Goal: Task Accomplishment & Management: Manage account settings

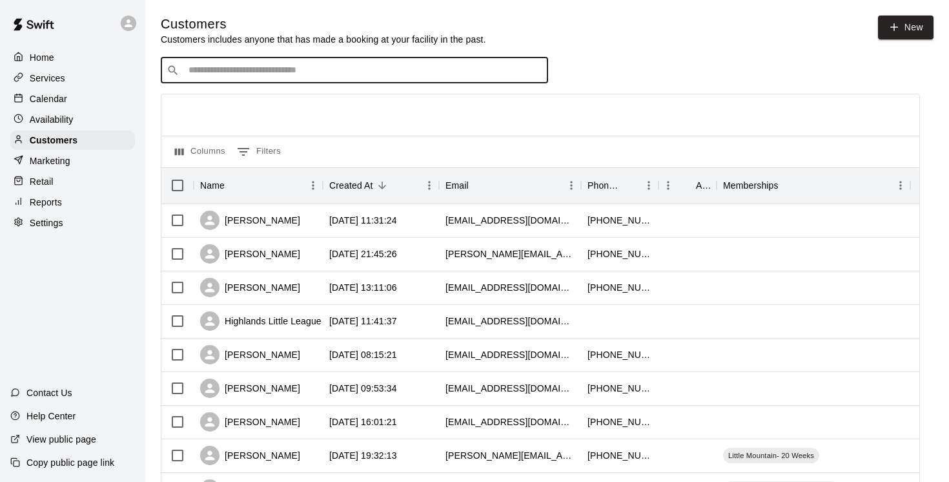
click at [225, 71] on input "Search customers by name or email" at bounding box center [364, 70] width 358 height 13
paste input "**********"
click at [322, 73] on input "**********" at bounding box center [354, 70] width 338 height 13
type input "**********"
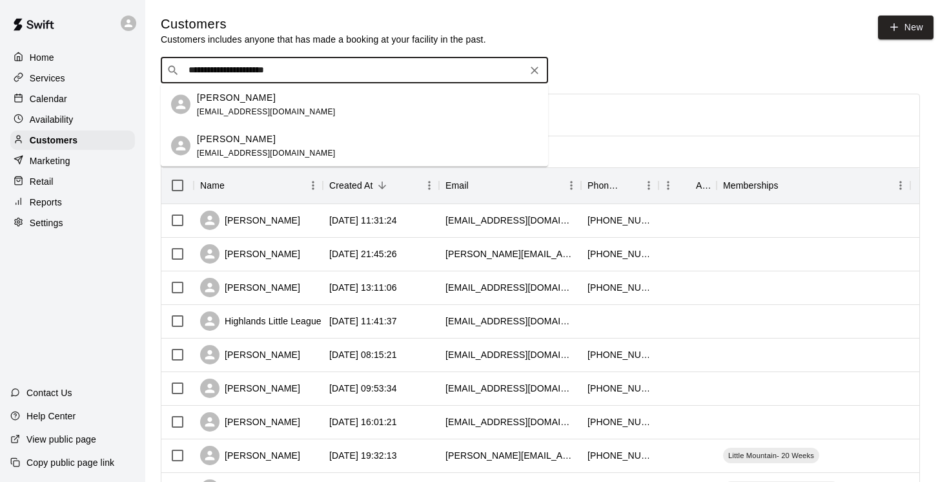
click at [245, 97] on p "Paul Nguyen" at bounding box center [236, 97] width 79 height 14
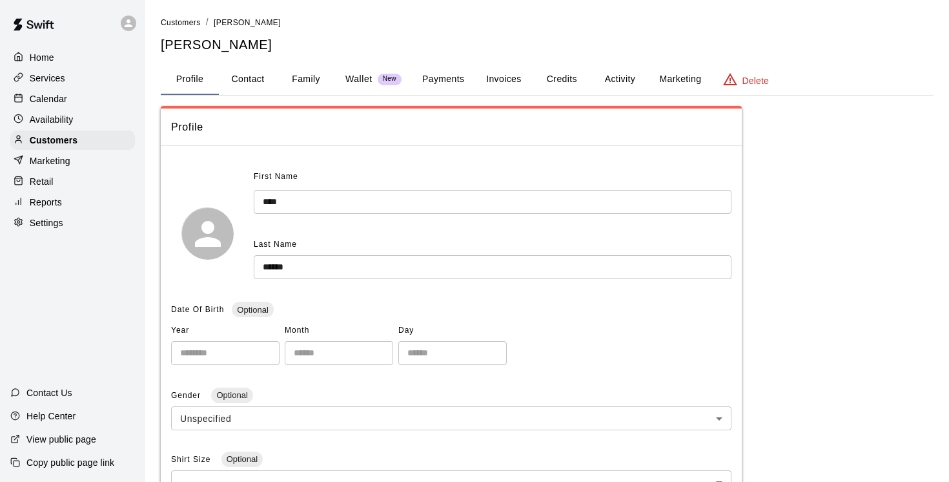
click at [446, 77] on button "Payments" at bounding box center [443, 79] width 63 height 31
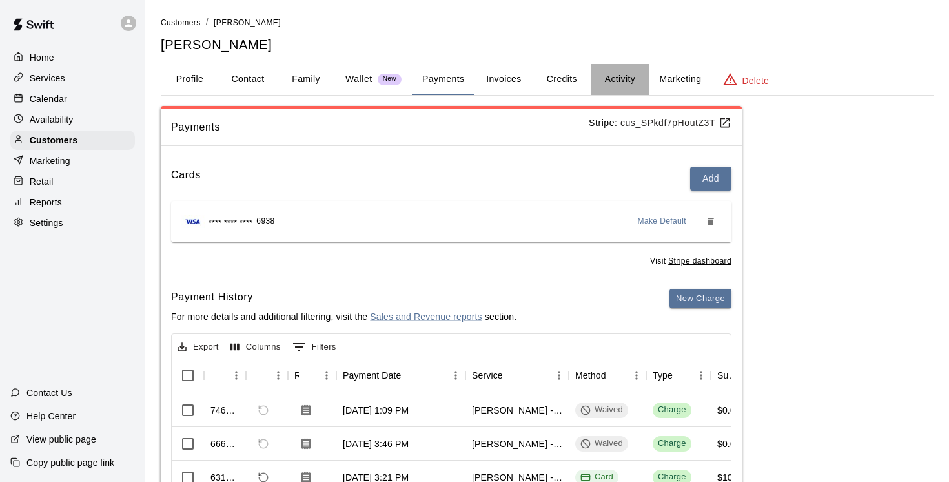
click at [627, 76] on button "Activity" at bounding box center [620, 79] width 58 height 31
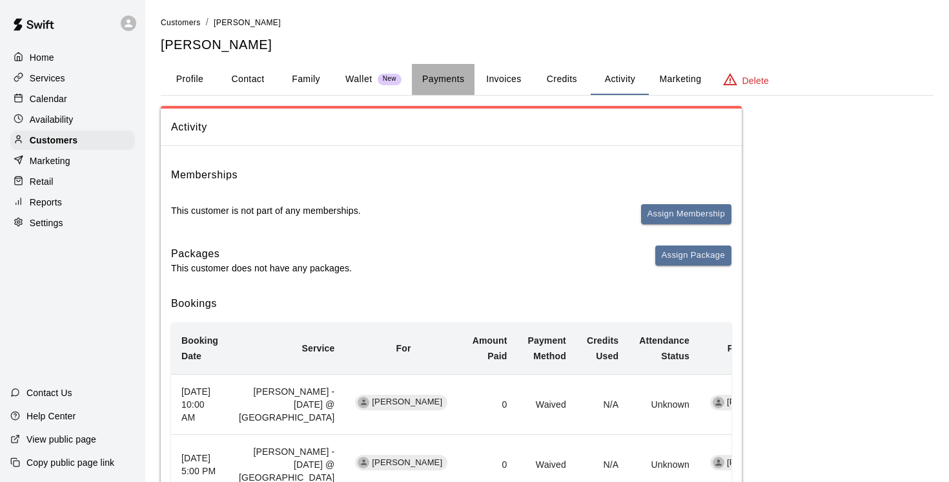
click at [452, 76] on button "Payments" at bounding box center [443, 79] width 63 height 31
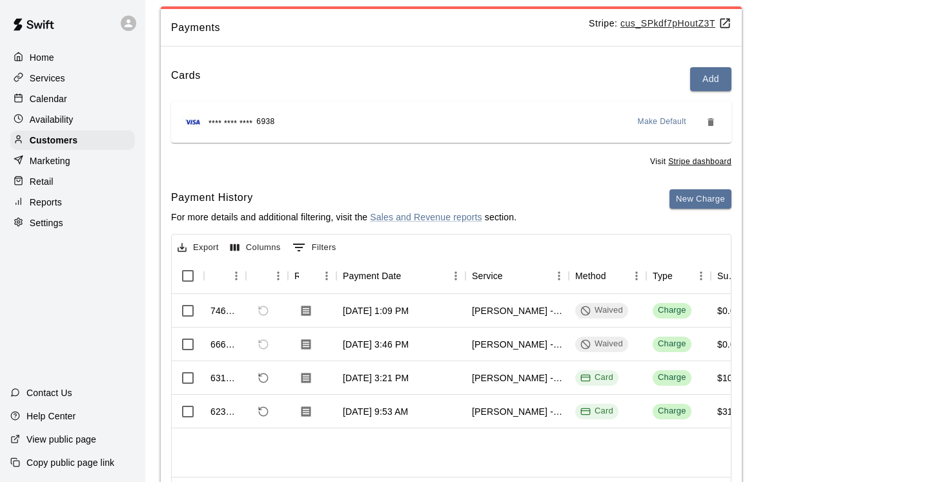
scroll to position [107, 0]
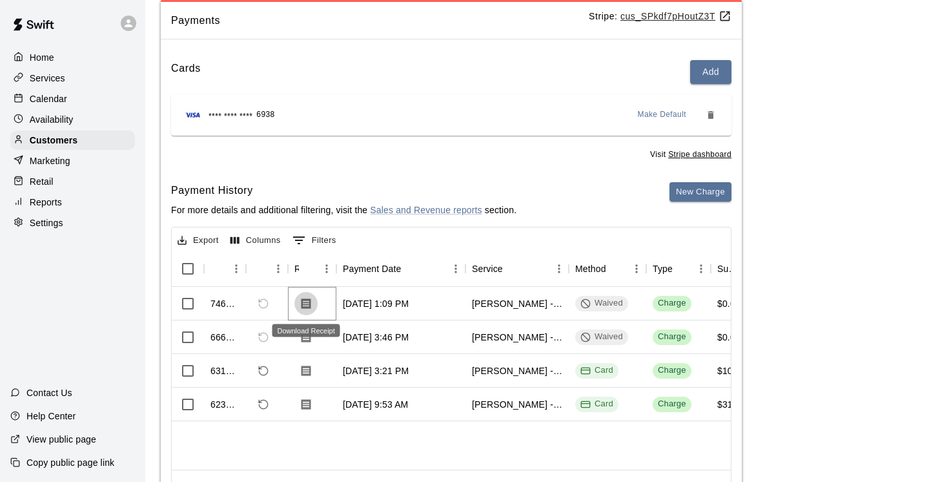
click at [306, 305] on icon "Download Receipt" at bounding box center [306, 303] width 13 height 13
click at [308, 337] on icon "Download Receipt" at bounding box center [306, 337] width 13 height 13
click at [696, 193] on button "New Charge" at bounding box center [701, 192] width 62 height 20
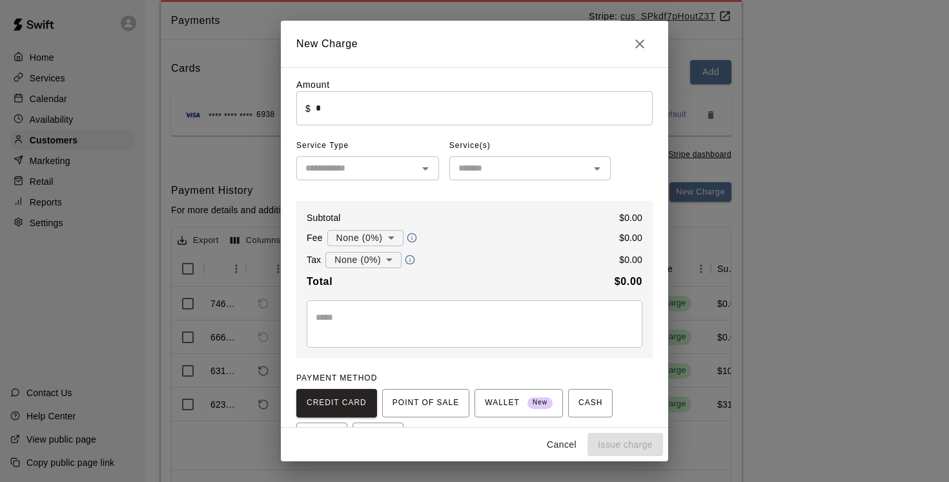
click at [329, 108] on input "*" at bounding box center [484, 108] width 337 height 34
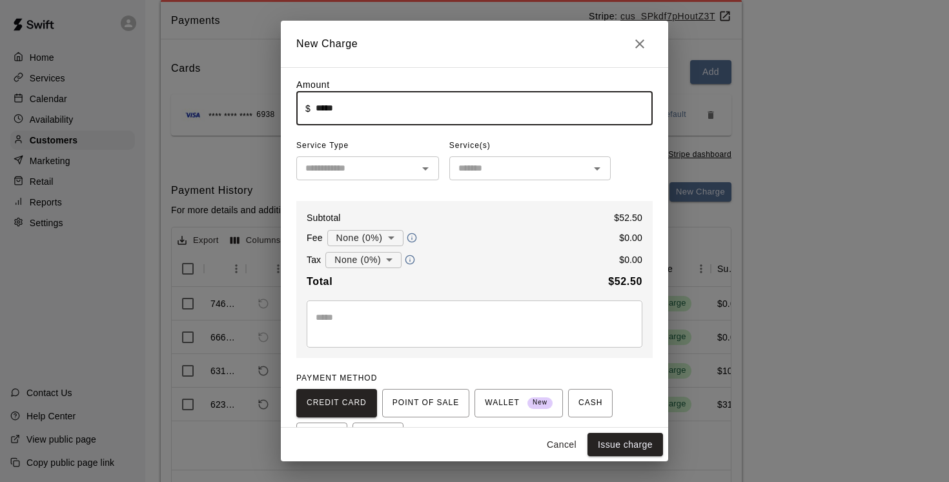
type input "*****"
click at [391, 260] on body "Home Services Calendar Availability Customers Marketing Retail Reports Settings…" at bounding box center [474, 219] width 949 height 652
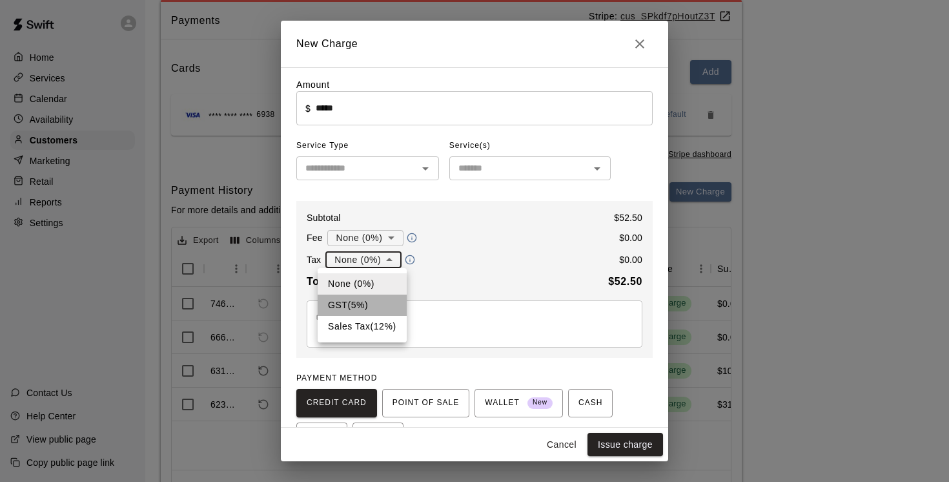
click at [358, 305] on li "GST ( 5 %)" at bounding box center [362, 304] width 89 height 21
type input "**********"
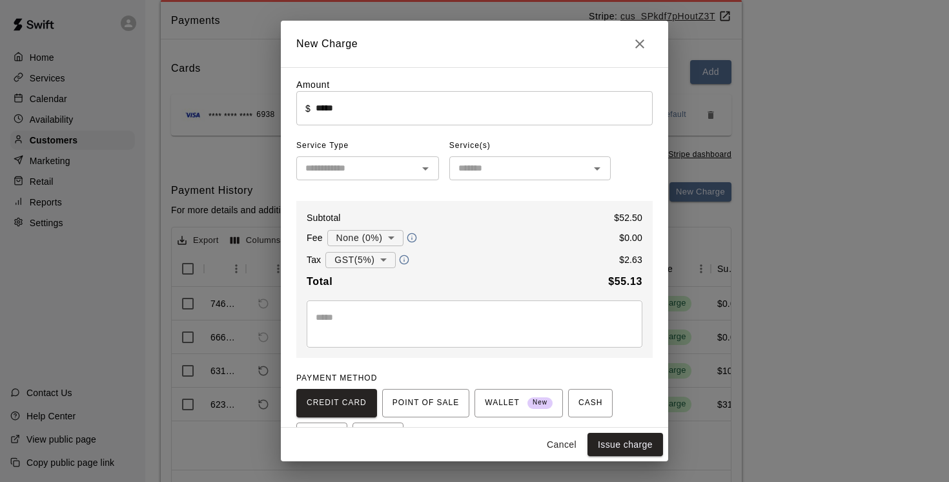
click at [345, 310] on div "* ​" at bounding box center [475, 323] width 336 height 47
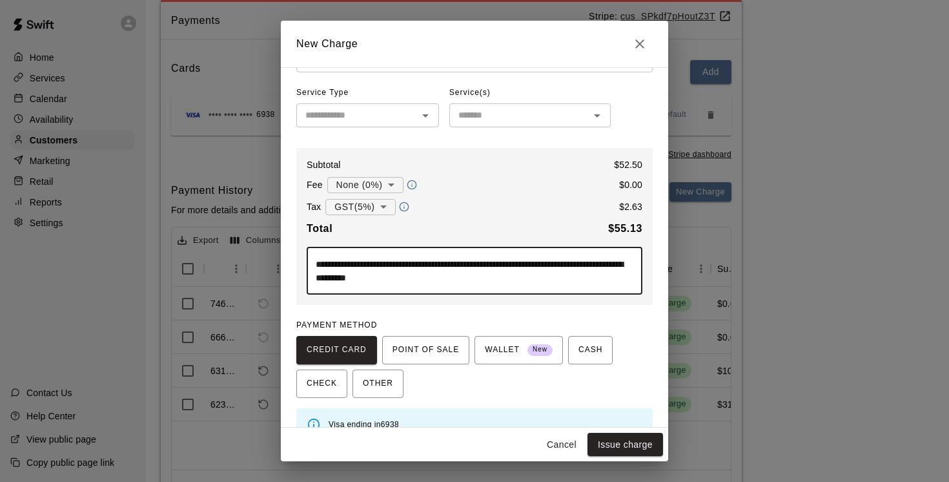
scroll to position [77, 0]
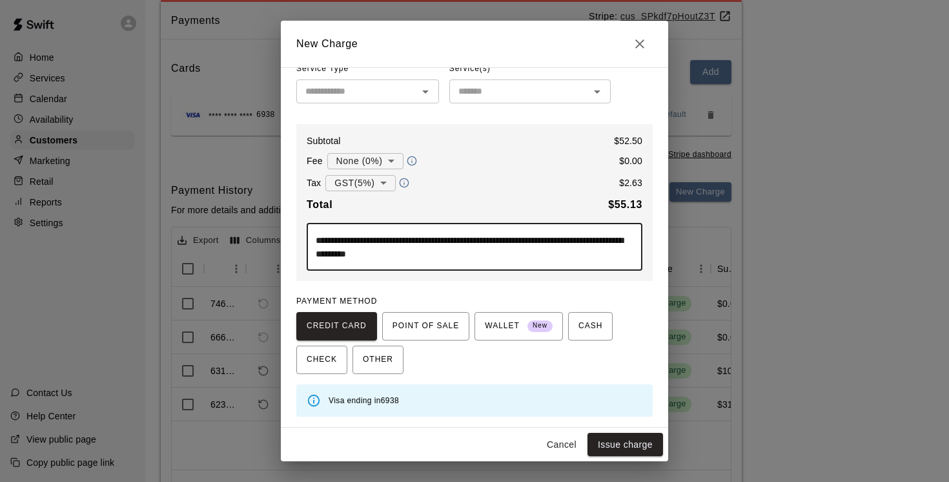
type textarea "**********"
click at [633, 443] on button "Issue charge" at bounding box center [626, 445] width 76 height 24
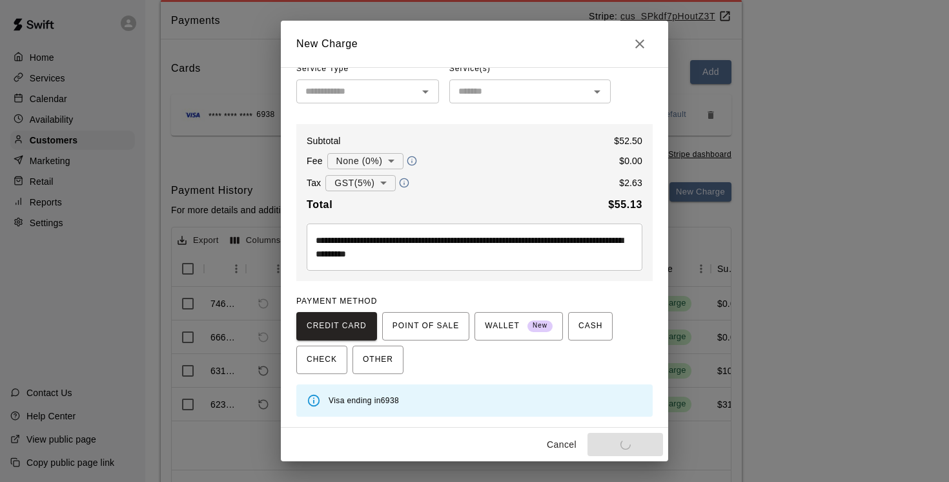
type input "*"
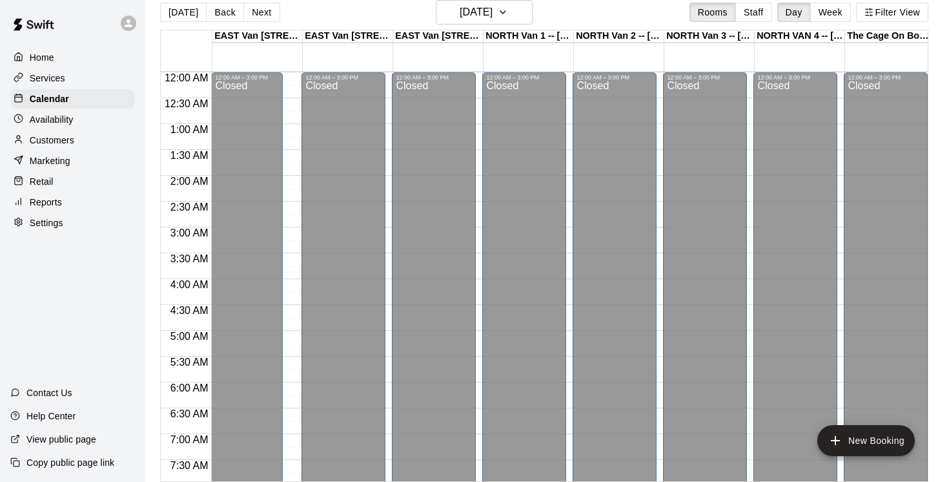
scroll to position [585, 0]
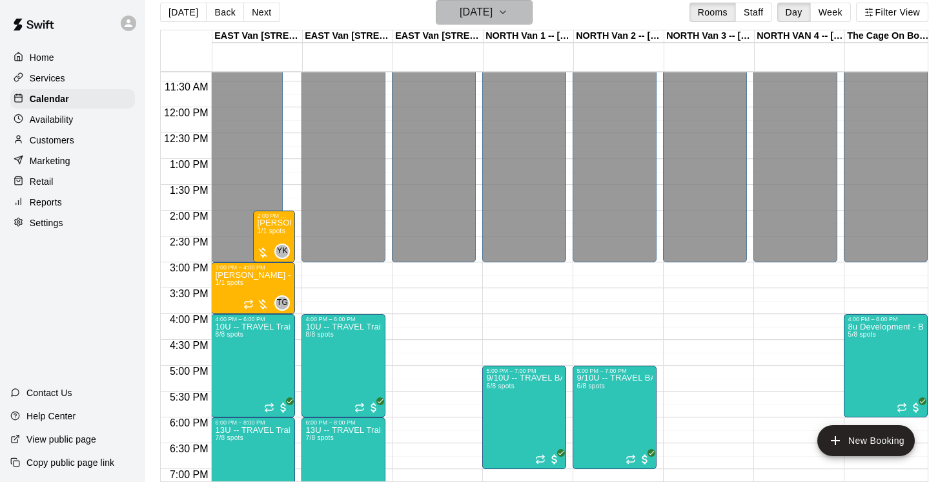
click at [508, 10] on icon "button" at bounding box center [503, 12] width 10 height 15
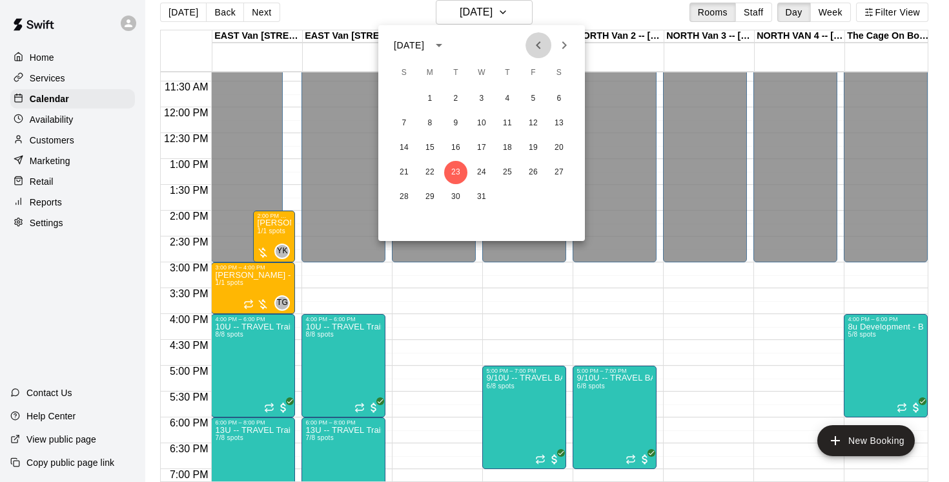
click at [537, 44] on icon "Previous month" at bounding box center [538, 45] width 5 height 8
click at [406, 145] on button "10" at bounding box center [404, 147] width 23 height 23
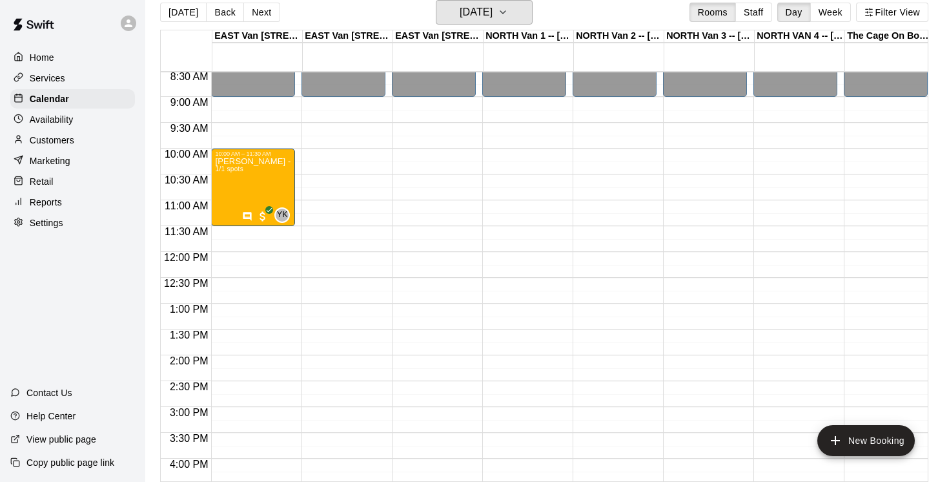
scroll to position [437, 0]
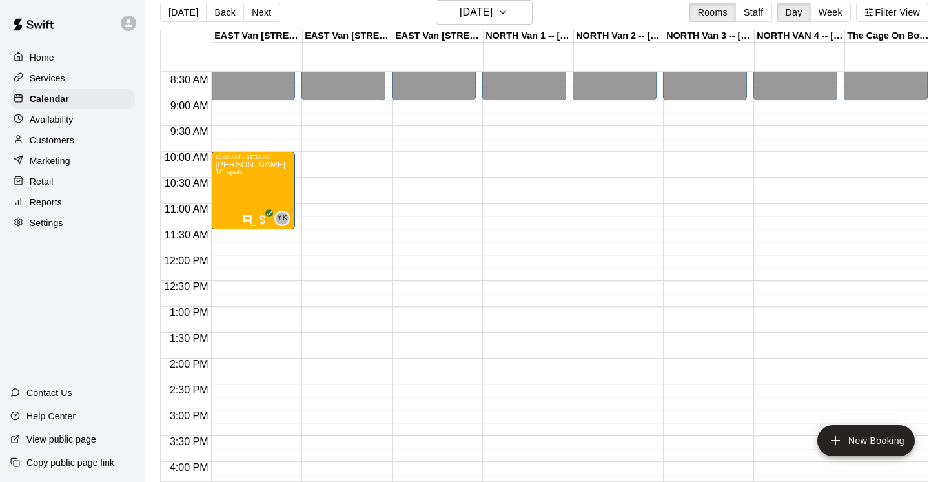
click at [264, 192] on div "[PERSON_NAME] - [DATE] @ East Van 1/1 spots" at bounding box center [253, 401] width 76 height 482
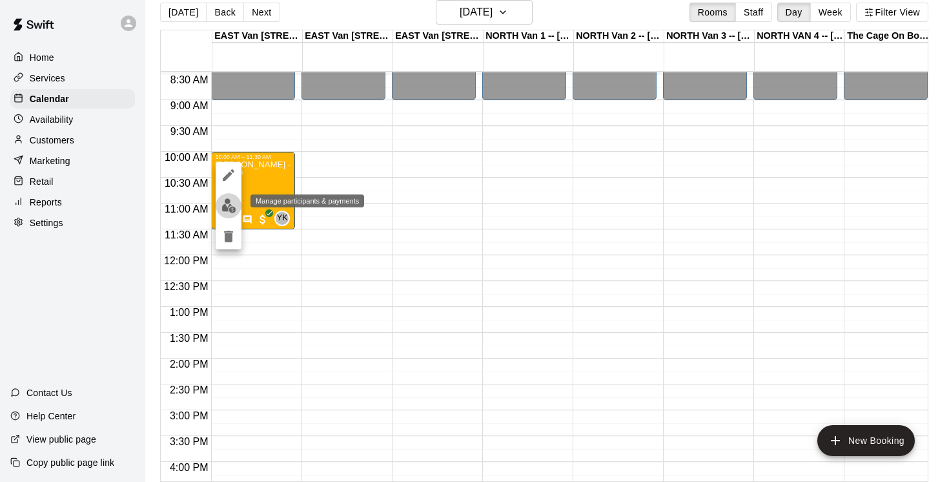
click at [230, 208] on img "edit" at bounding box center [228, 205] width 15 height 15
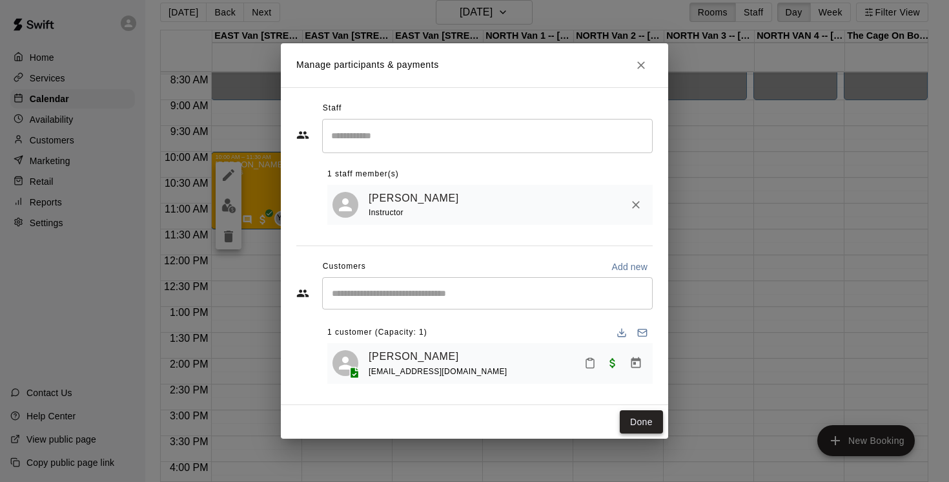
click at [650, 421] on button "Done" at bounding box center [641, 422] width 43 height 24
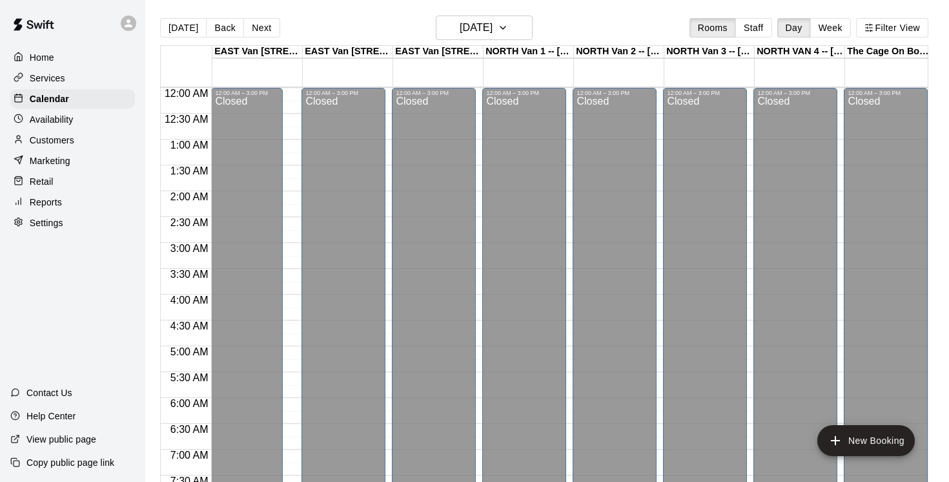
scroll to position [642, 0]
